Goal: Use online tool/utility: Use online tool/utility

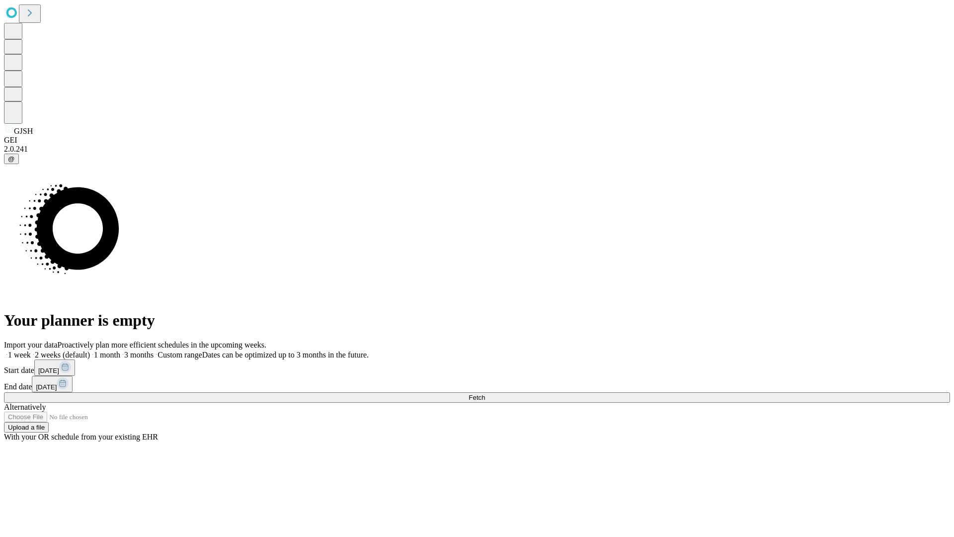
click at [485, 394] on span "Fetch" at bounding box center [477, 397] width 16 height 7
